Goal: Information Seeking & Learning: Understand process/instructions

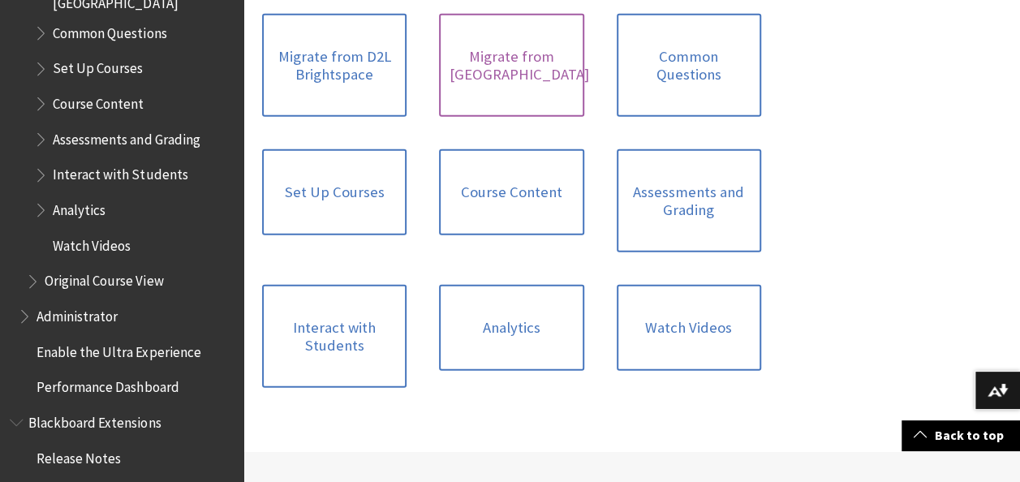
scroll to position [2163, 0]
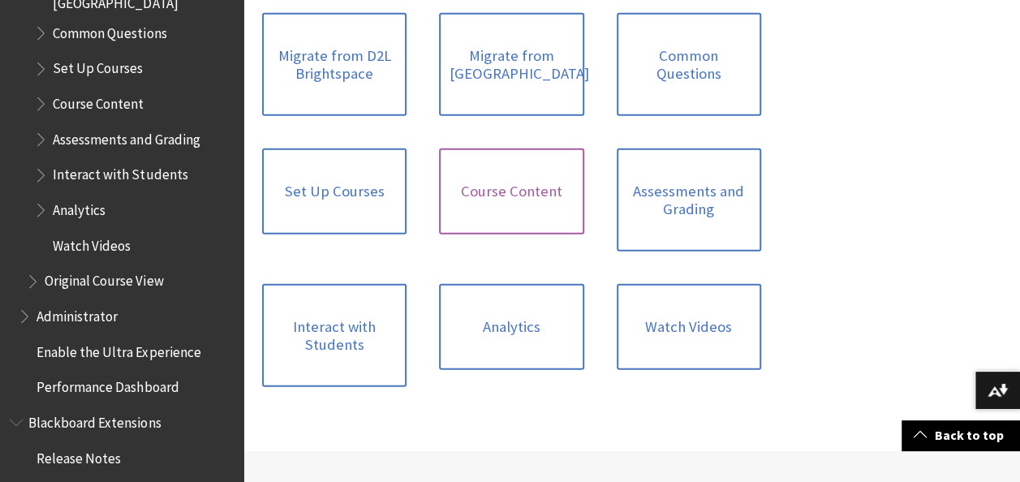
click at [486, 169] on link "Course Content" at bounding box center [511, 192] width 145 height 86
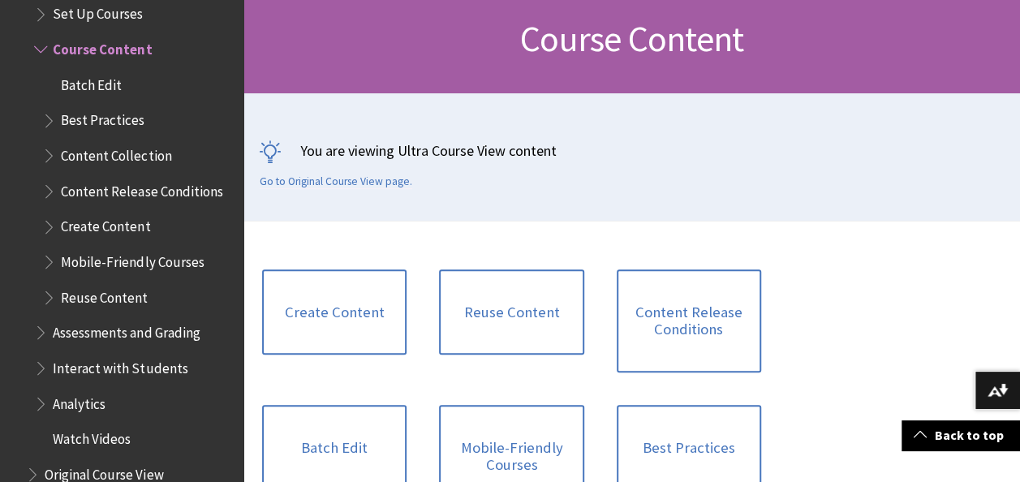
scroll to position [412, 0]
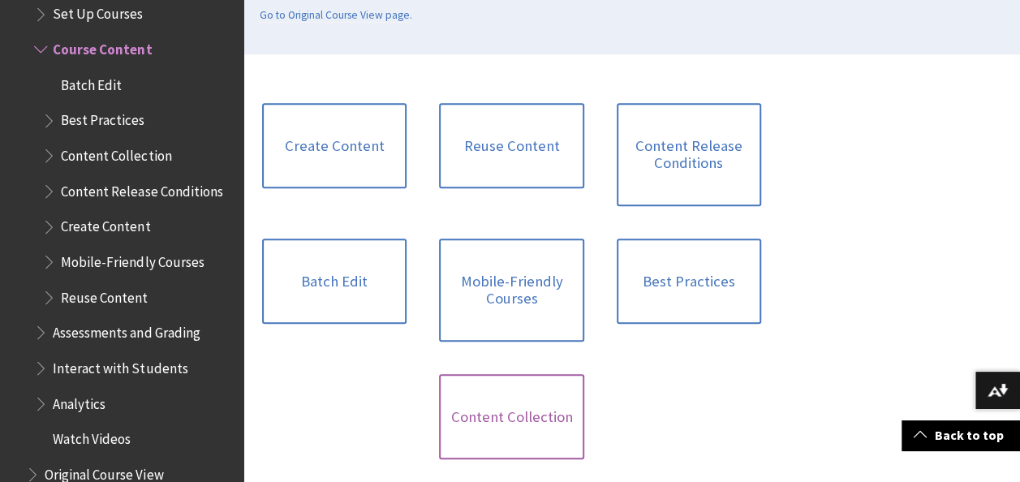
click at [549, 425] on link "Content Collection" at bounding box center [511, 417] width 145 height 86
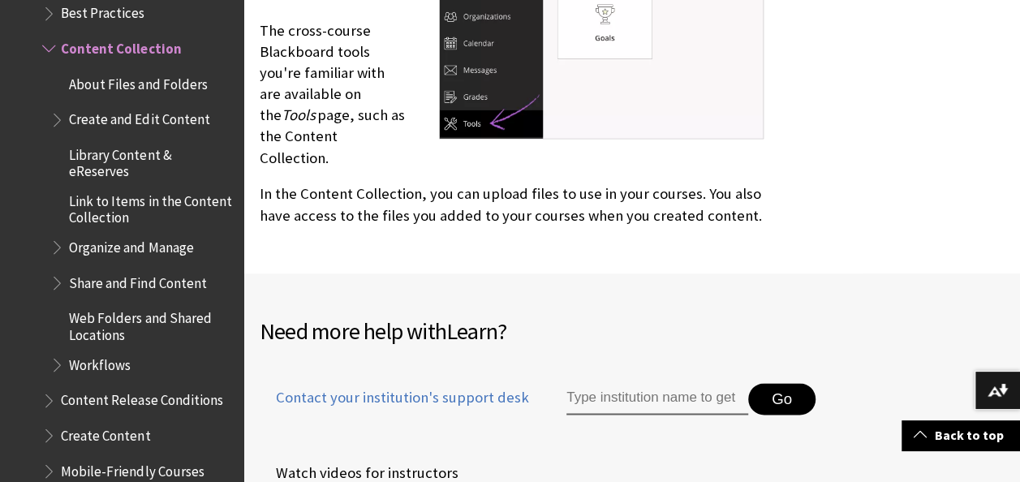
scroll to position [867, 0]
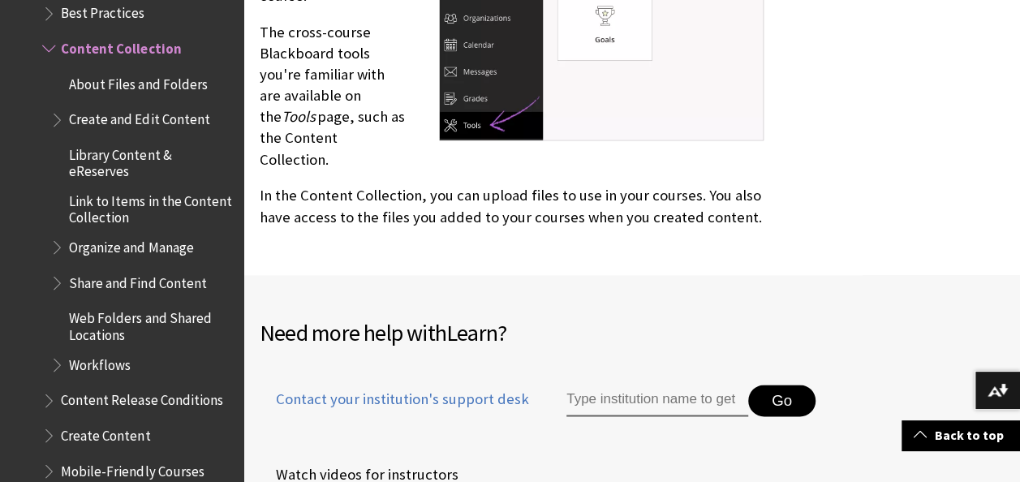
click at [158, 239] on span "Organize and Manage" at bounding box center [131, 245] width 124 height 22
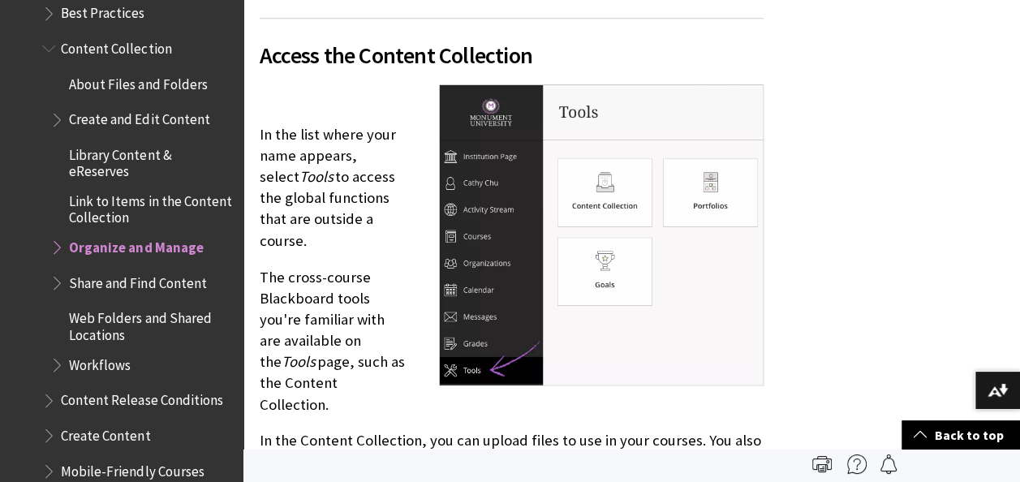
scroll to position [547, 0]
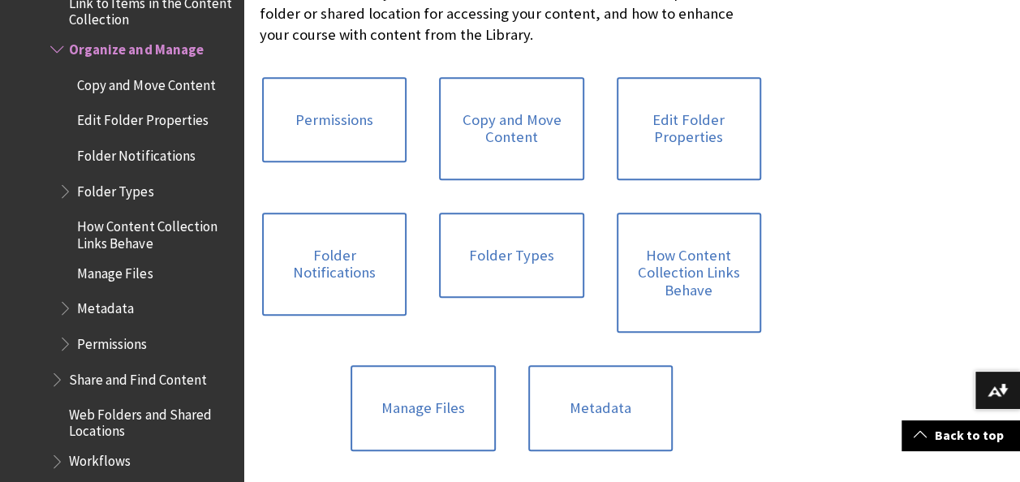
scroll to position [633, 0]
click at [521, 131] on link "Copy and Move Content" at bounding box center [511, 127] width 145 height 103
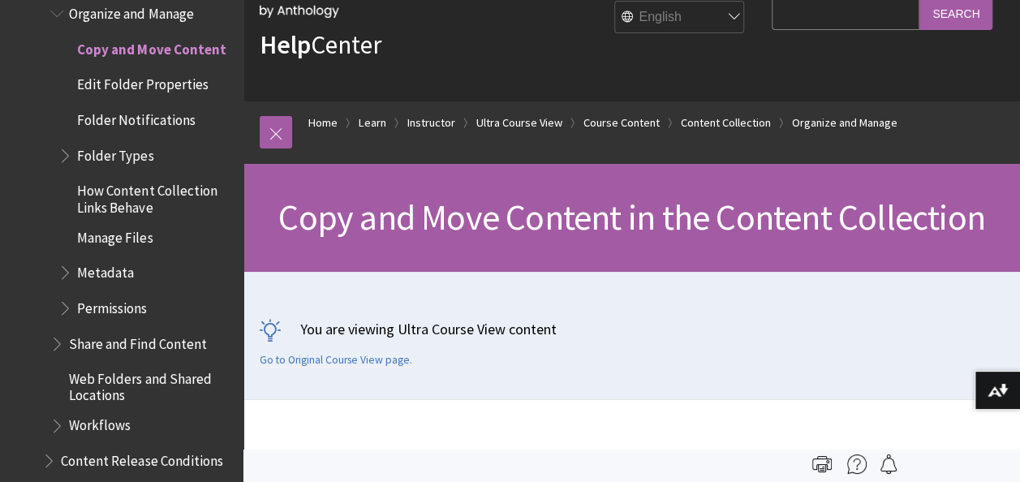
scroll to position [63, 0]
